Goal: Task Accomplishment & Management: Use online tool/utility

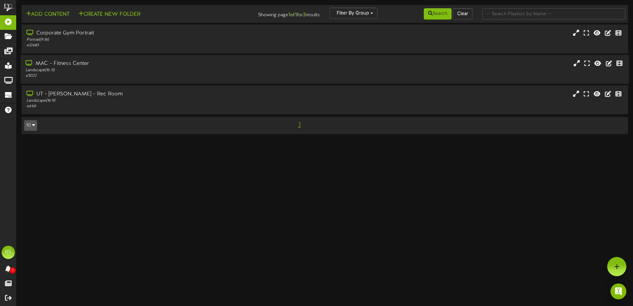
click at [228, 80] on div "MAC - Fitness Center Landscape ( 16:9 ) # 5022" at bounding box center [325, 69] width 608 height 29
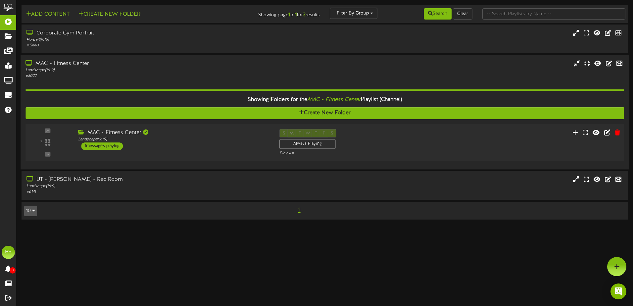
click at [447, 147] on div "3 ( 16:9" at bounding box center [325, 142] width 604 height 27
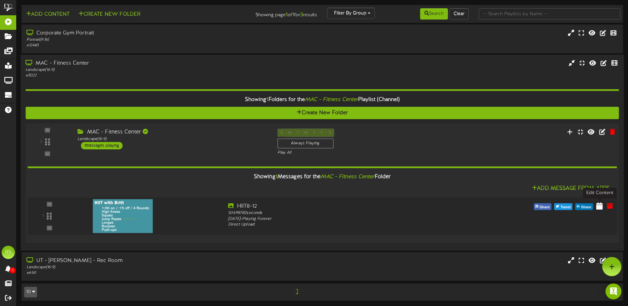
click at [600, 208] on icon at bounding box center [599, 205] width 7 height 7
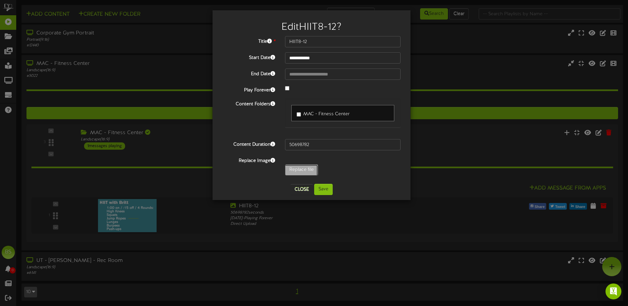
type input "**********"
type input "WeightTraining8-13"
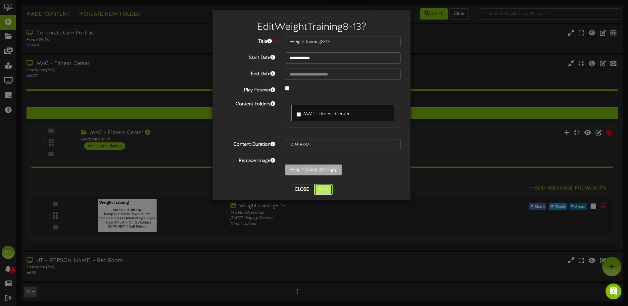
click at [330, 189] on button "Save" at bounding box center [323, 189] width 19 height 11
